Goal: Transaction & Acquisition: Download file/media

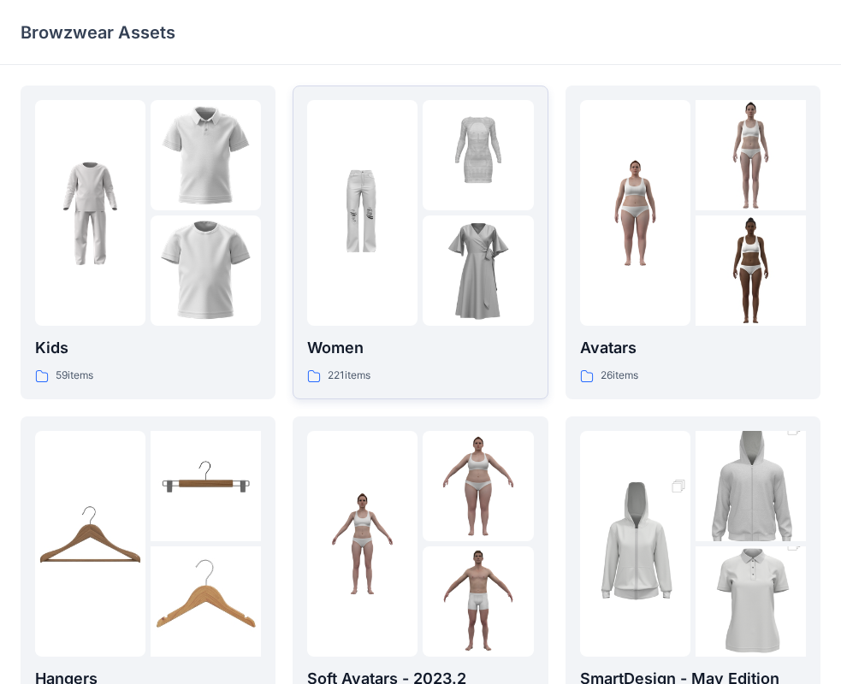
click at [448, 181] on div at bounding box center [477, 155] width 110 height 110
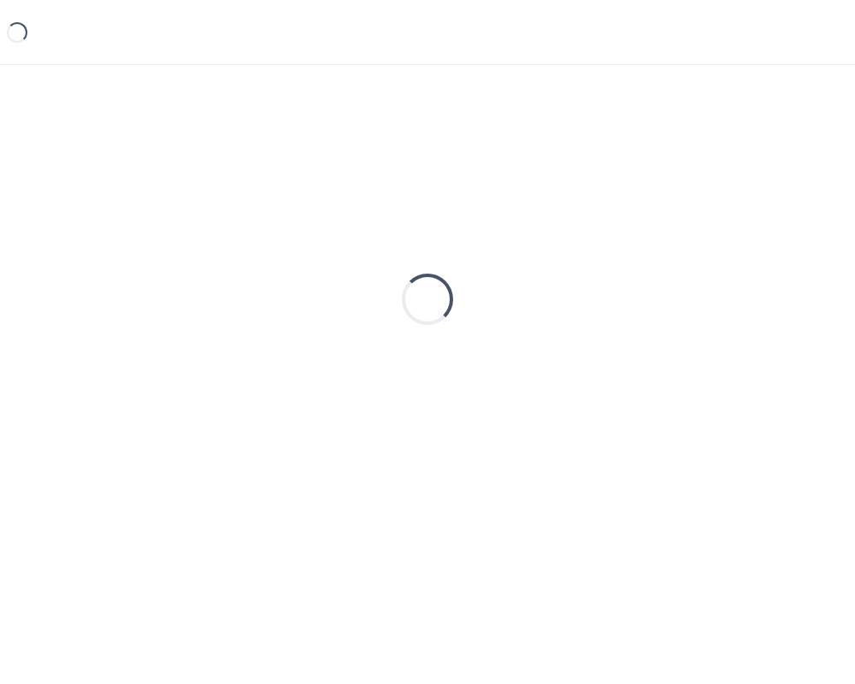
click at [448, 181] on div "Loading..." at bounding box center [428, 300] width 814 height 428
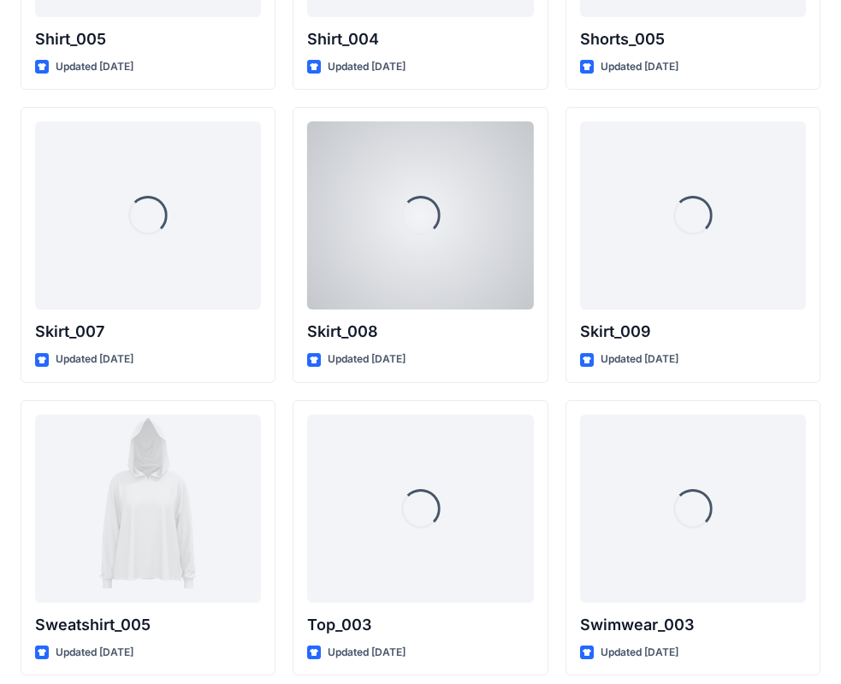
scroll to position [8182, 0]
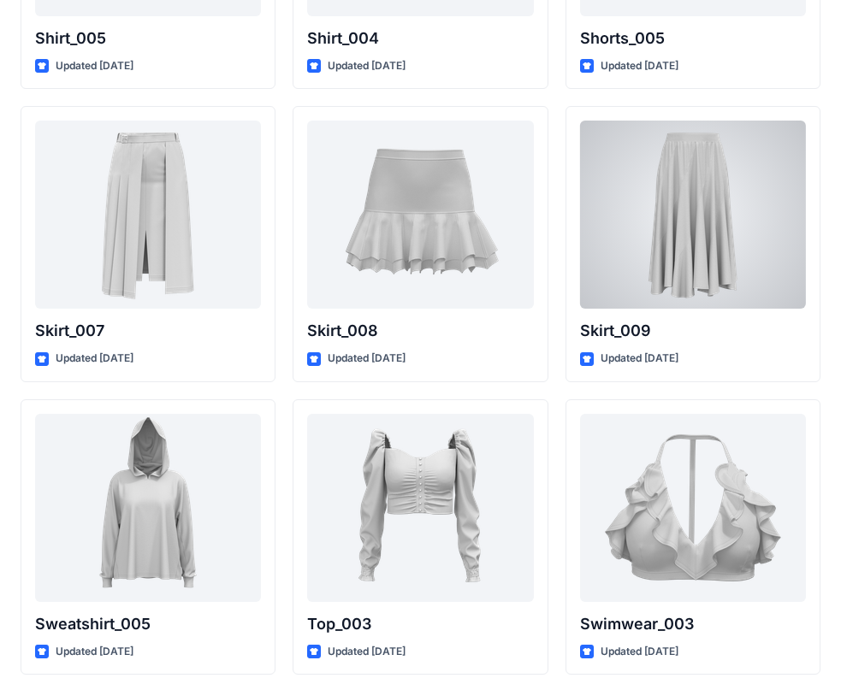
click at [694, 219] on div at bounding box center [693, 215] width 226 height 188
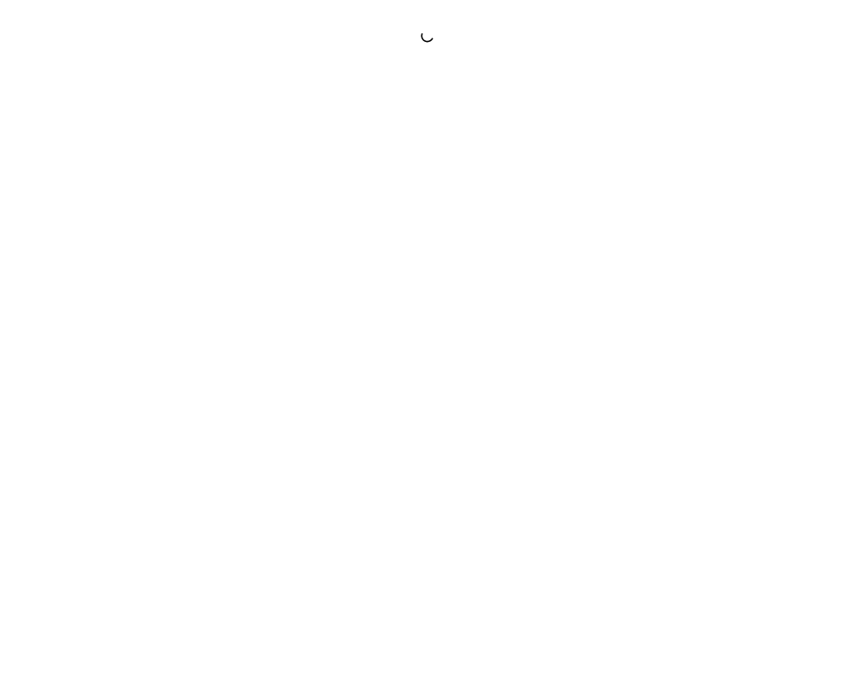
click at [694, 219] on div at bounding box center [427, 342] width 855 height 684
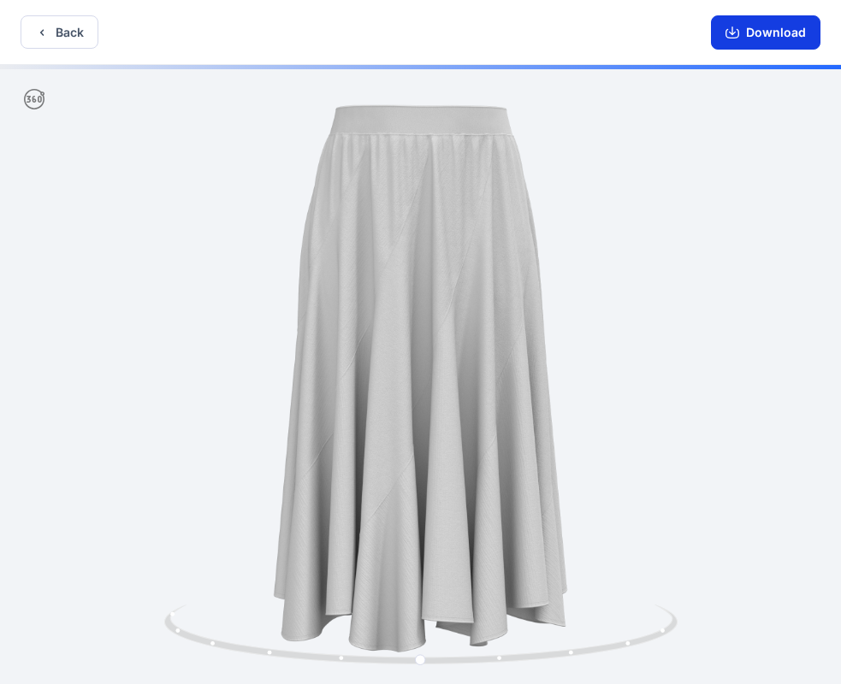
click at [777, 28] on button "Download" at bounding box center [765, 32] width 109 height 34
